Goal: Information Seeking & Learning: Stay updated

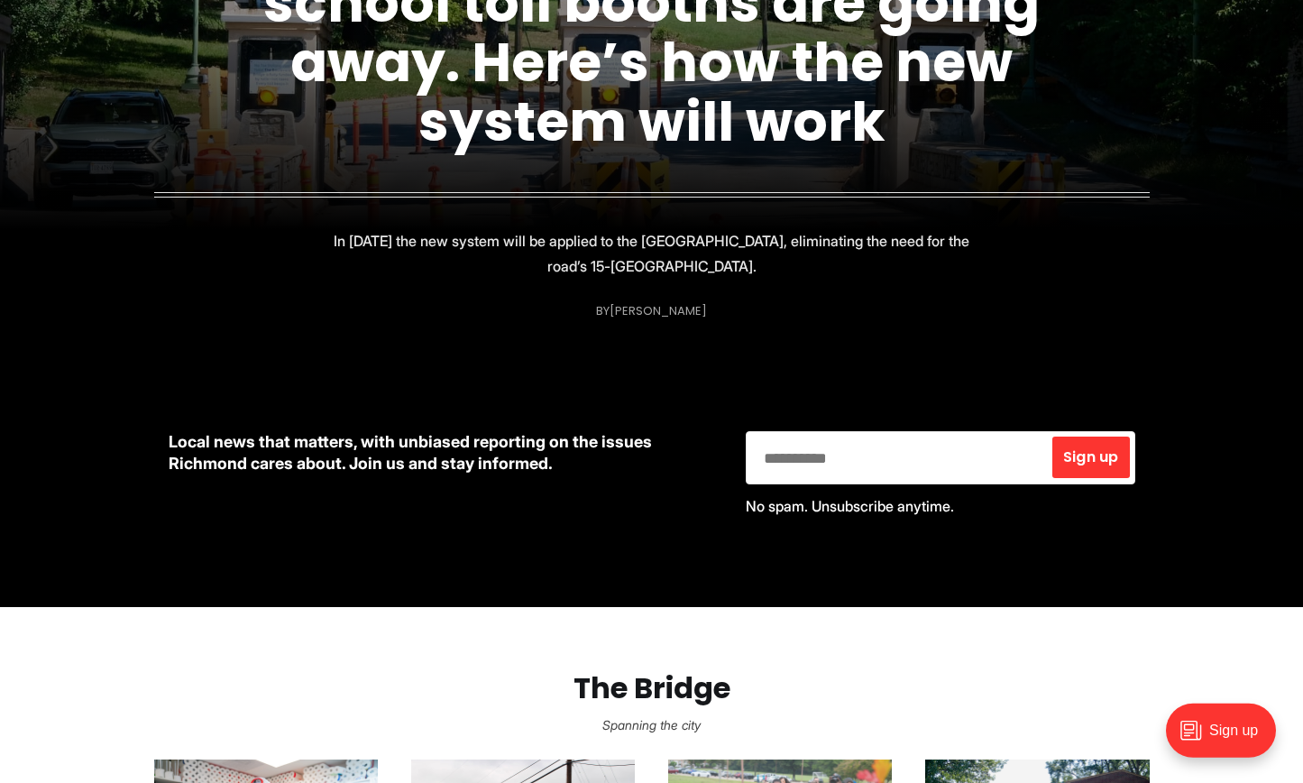
scroll to position [460, 0]
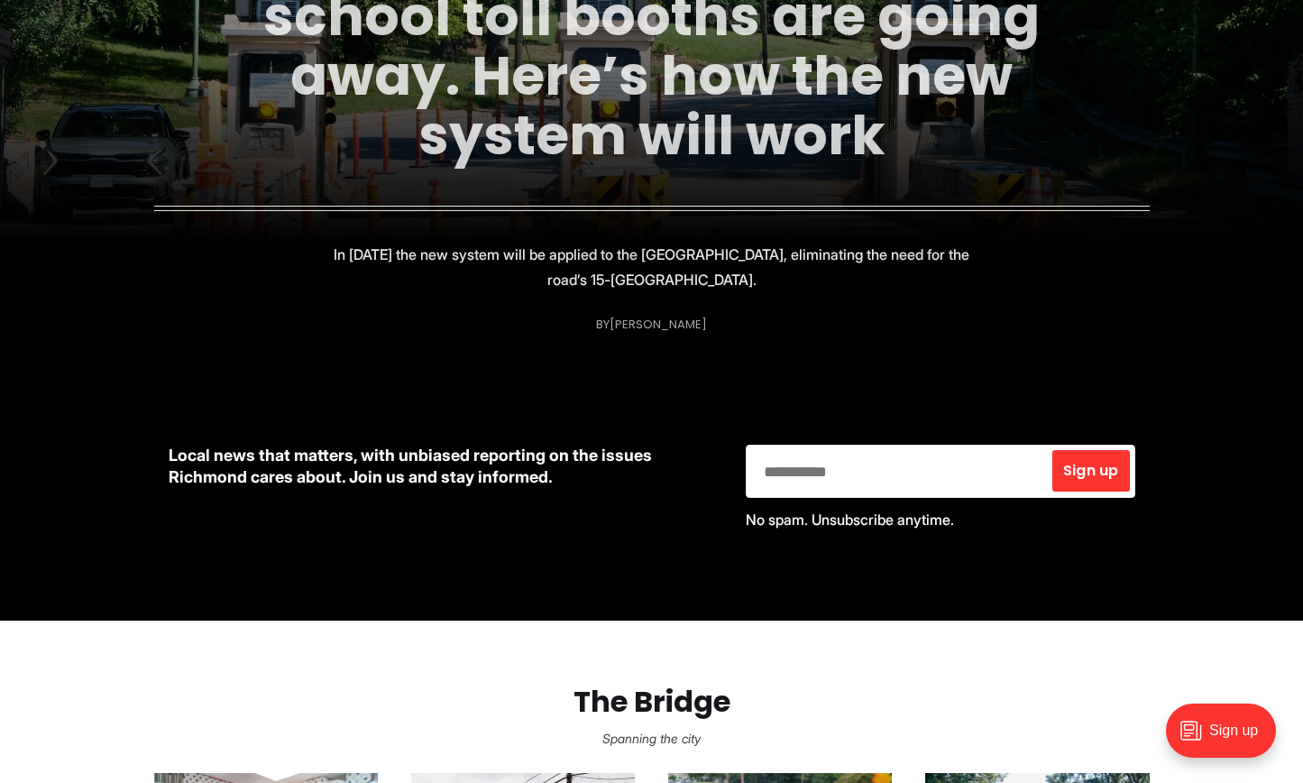
click at [747, 135] on link "Some of Richmond’s old-school toll booths are going away. Here’s how the new sy…" at bounding box center [651, 46] width 776 height 254
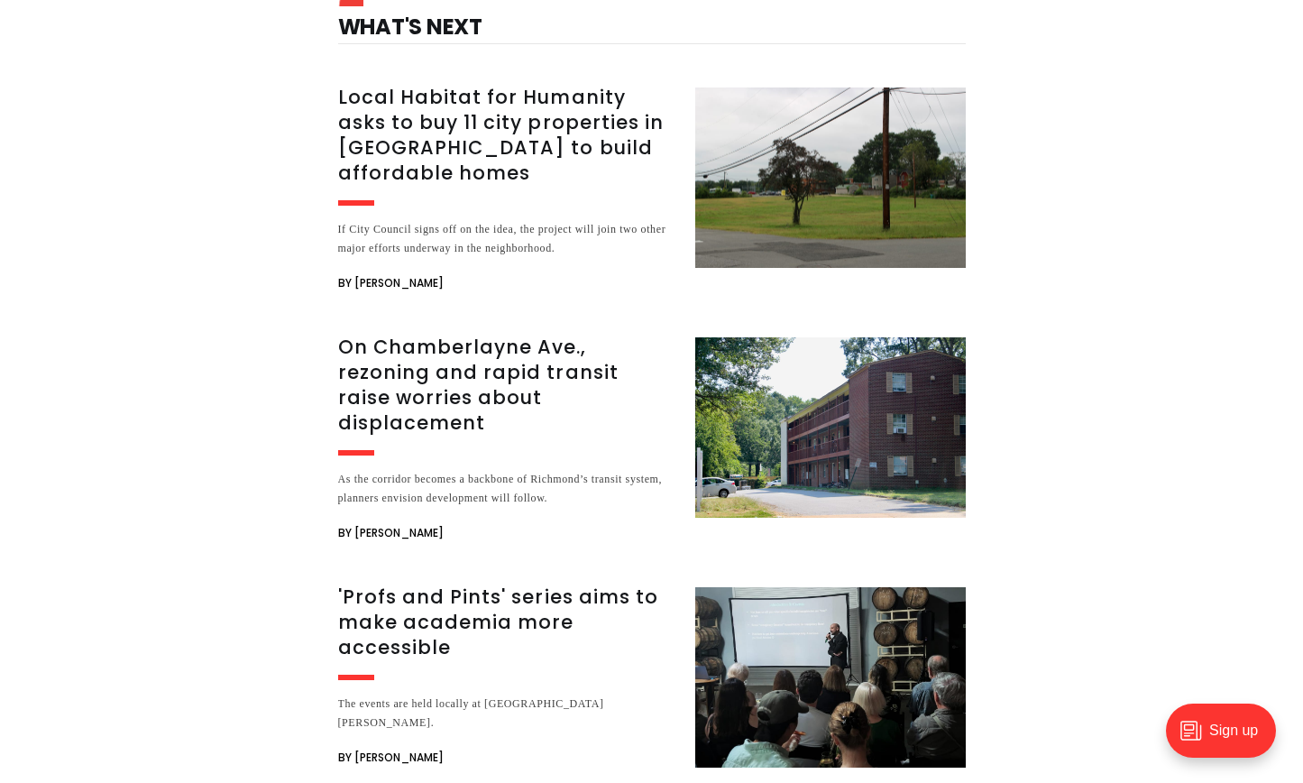
scroll to position [3771, 0]
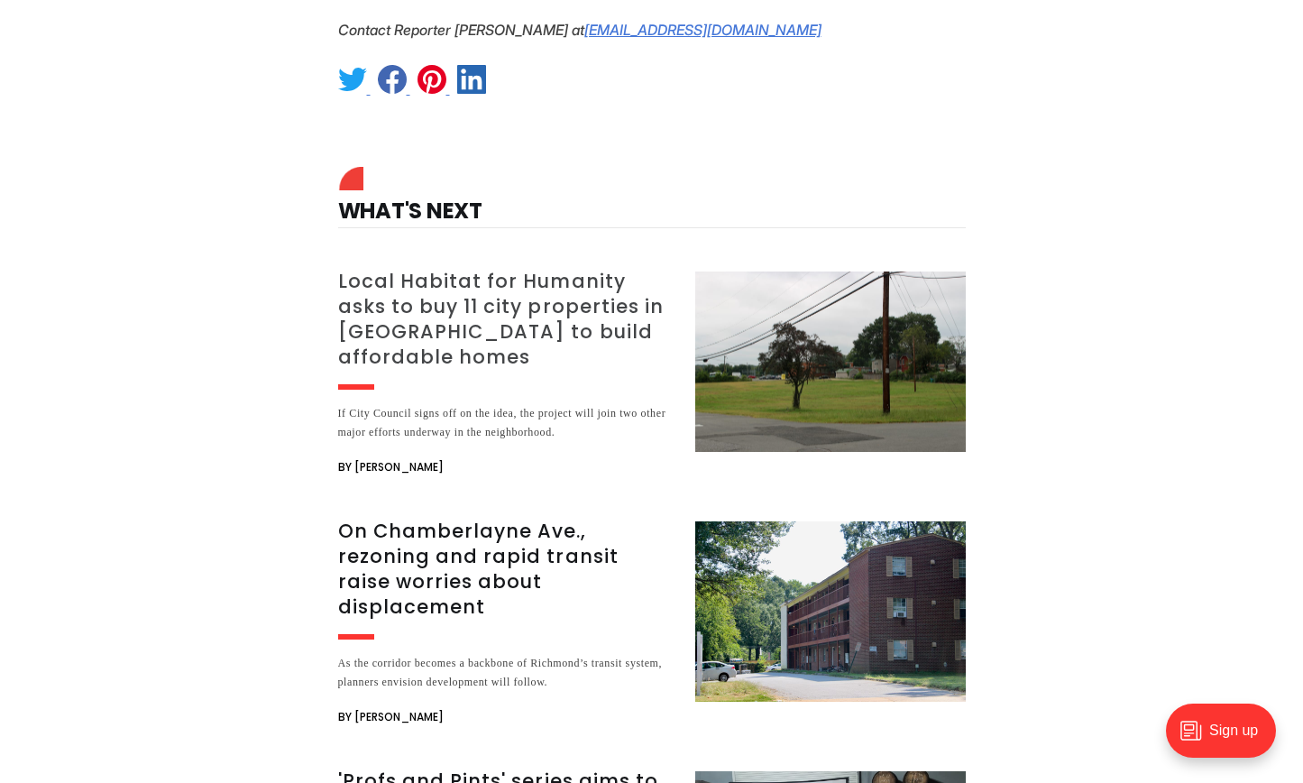
click at [406, 269] on h3 "Local Habitat for Humanity asks to buy 11 city properties in [GEOGRAPHIC_DATA] …" at bounding box center [505, 319] width 335 height 101
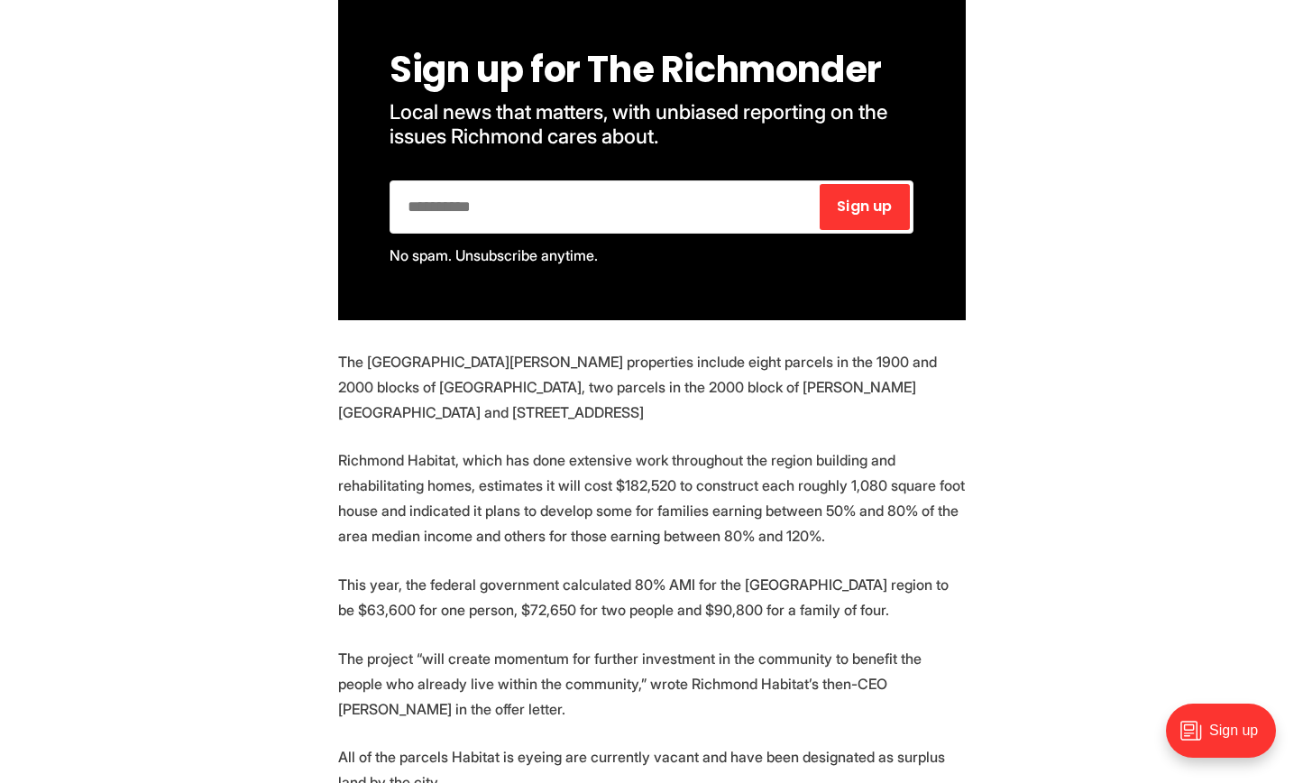
scroll to position [1287, 0]
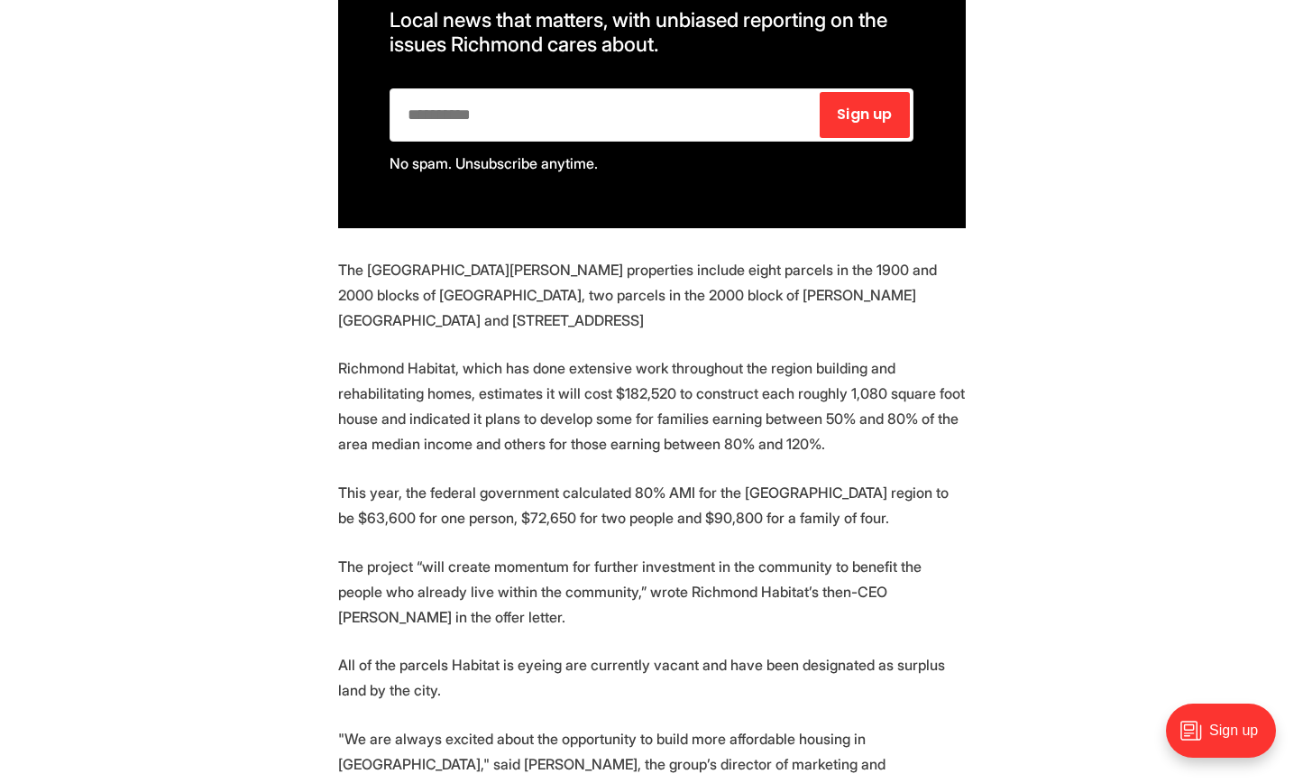
click at [1073, 312] on section "Richmond is considering selling off 11 unused properties to the local Habitat f…" at bounding box center [651, 543] width 1303 height 1776
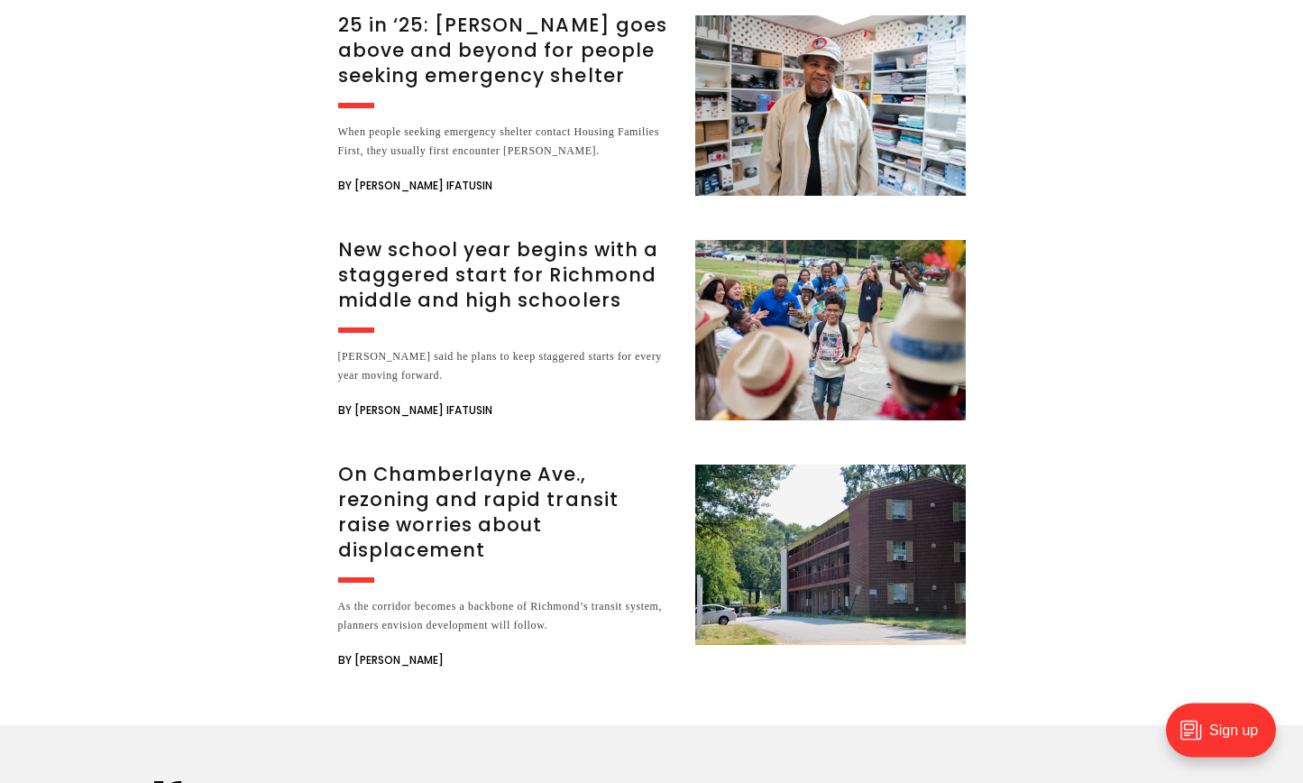
scroll to position [3127, 0]
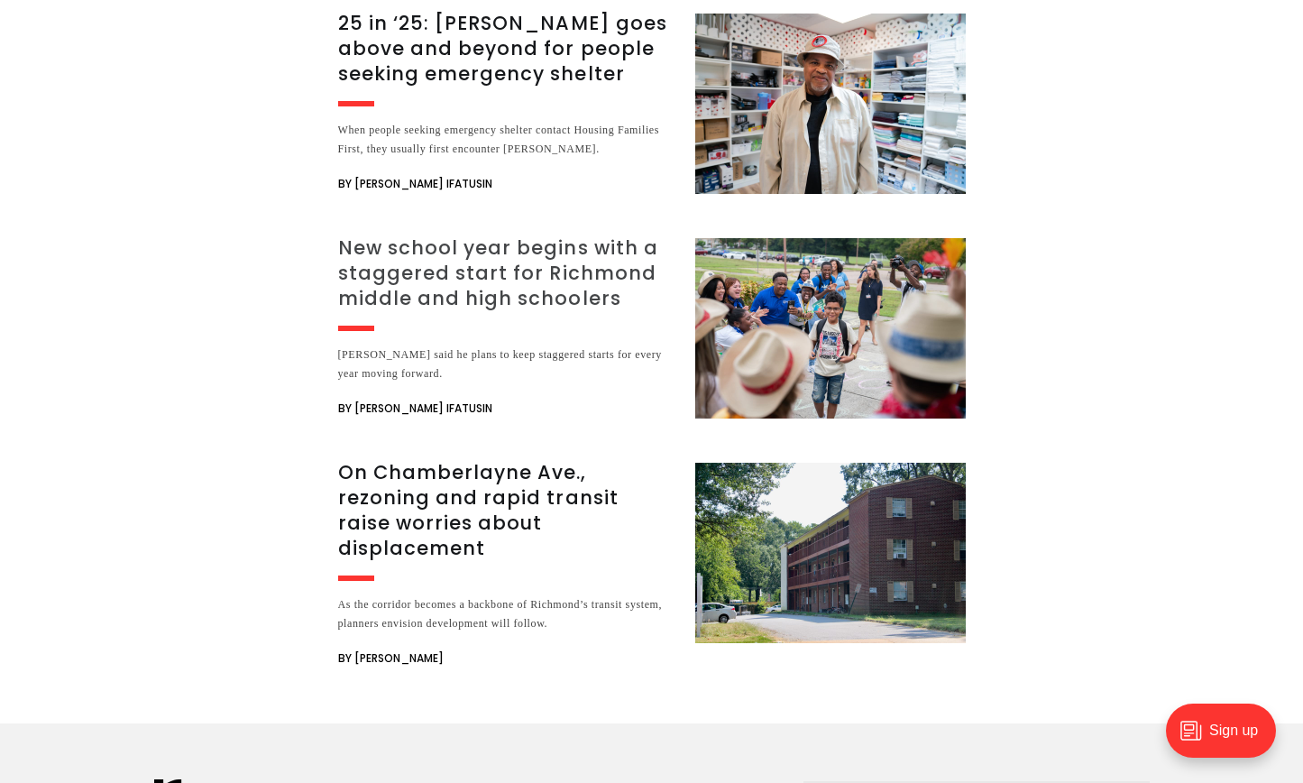
click at [424, 235] on h3 "New school year begins with a staggered start for Richmond middle and high scho…" at bounding box center [505, 273] width 335 height 76
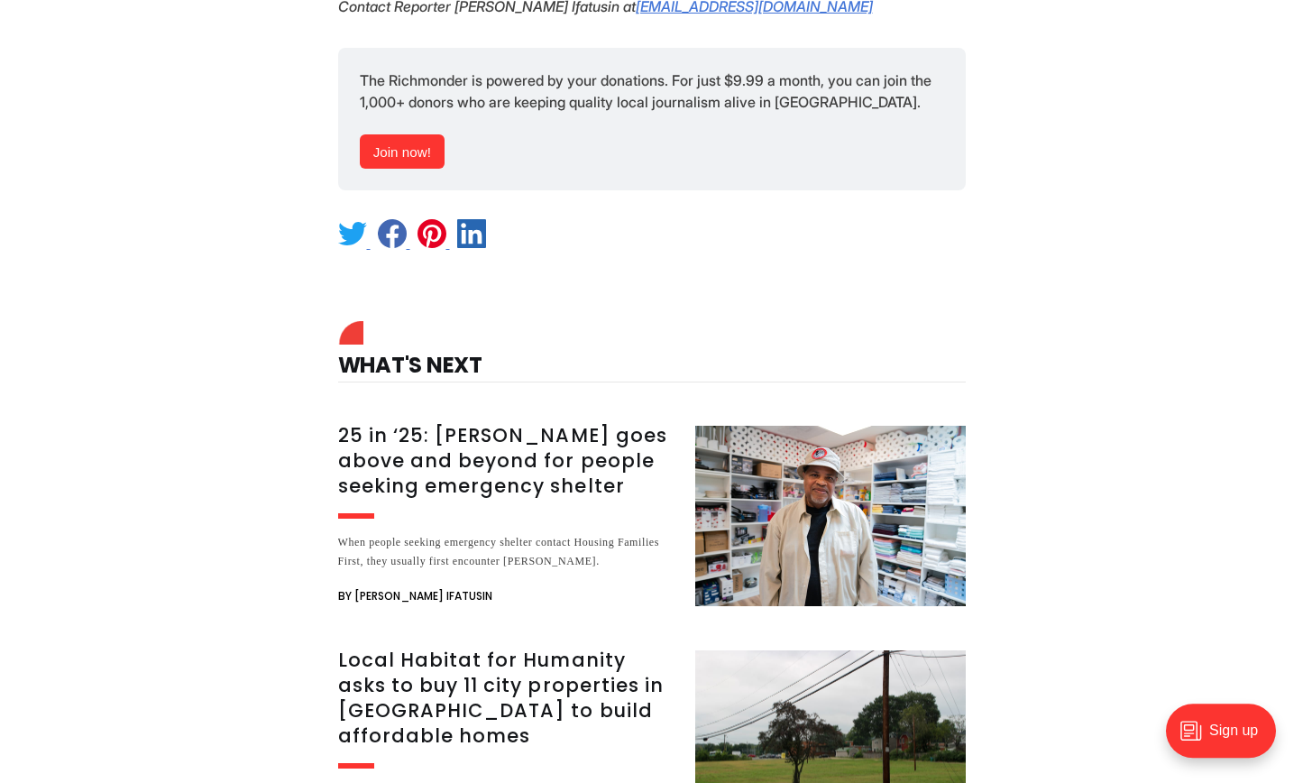
scroll to position [3311, 0]
